Goal: Transaction & Acquisition: Purchase product/service

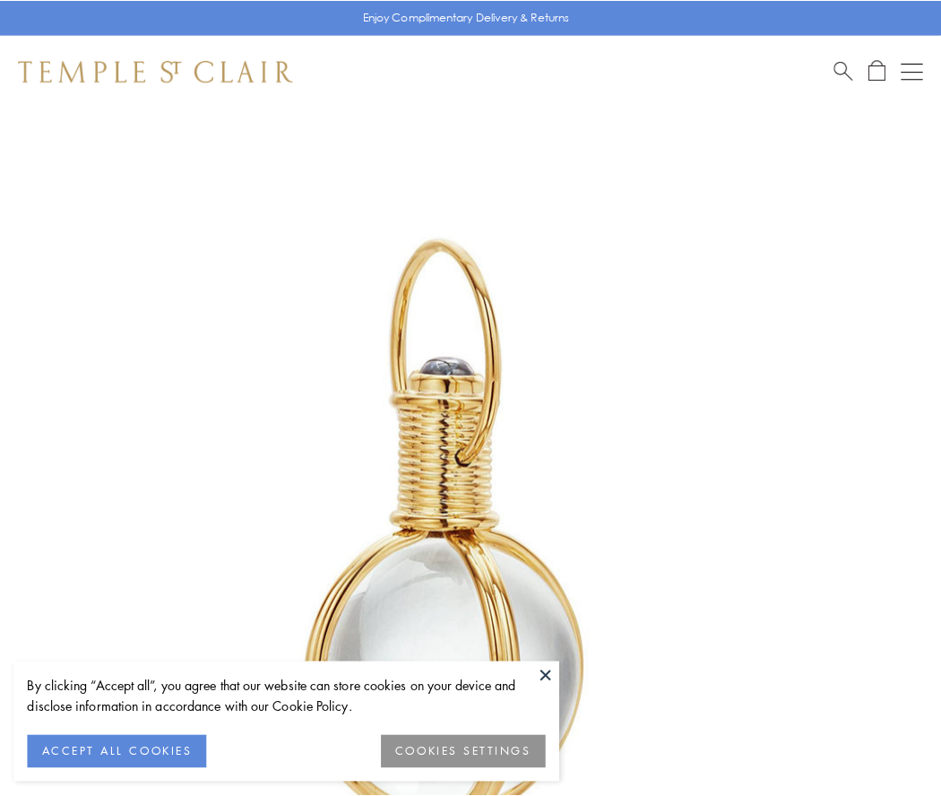
scroll to position [468, 0]
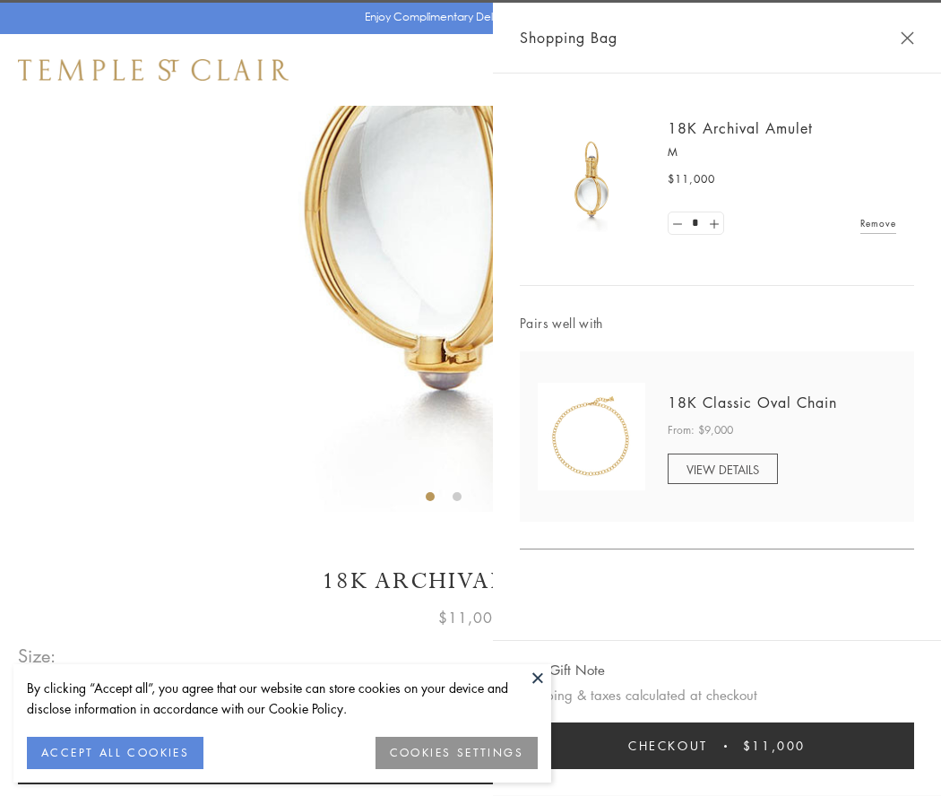
click at [717, 746] on button "Checkout $11,000" at bounding box center [717, 745] width 394 height 47
